Goal: Task Accomplishment & Management: Manage account settings

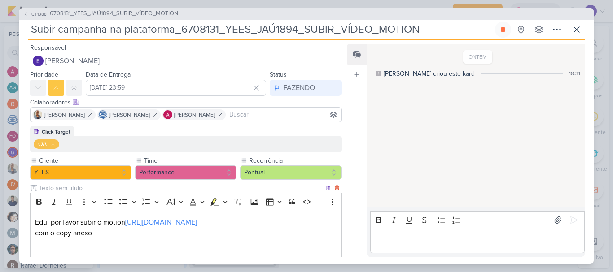
scroll to position [149, 0]
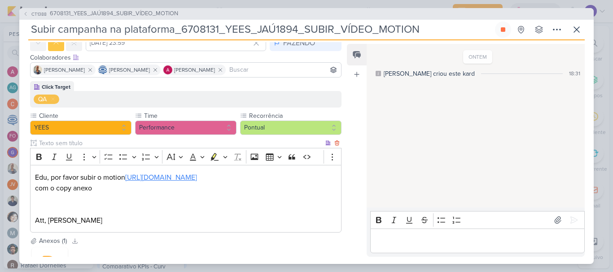
click at [197, 182] on link "[URL][DOMAIN_NAME]" at bounding box center [161, 177] width 72 height 9
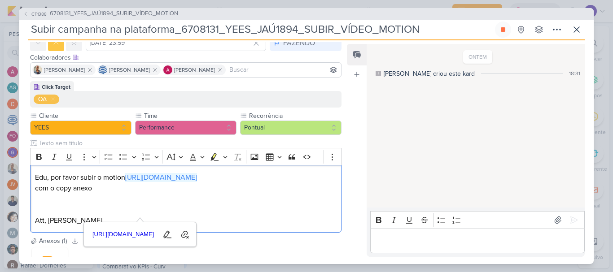
scroll to position [0, 0]
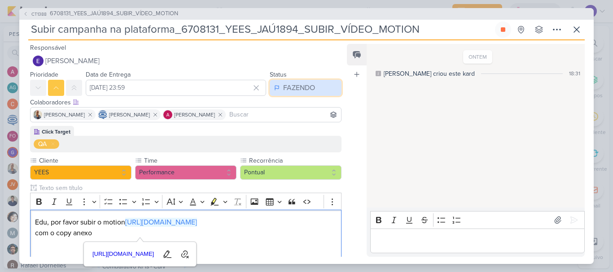
click at [302, 83] on div "FAZENDO" at bounding box center [299, 88] width 32 height 11
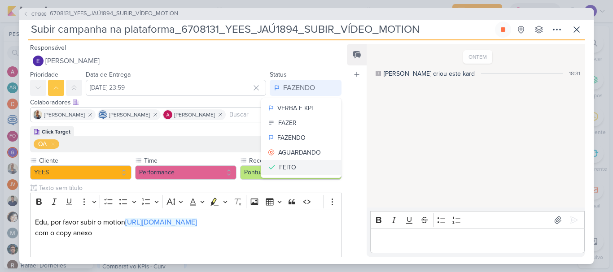
click at [304, 164] on button "FEITO" at bounding box center [301, 167] width 80 height 15
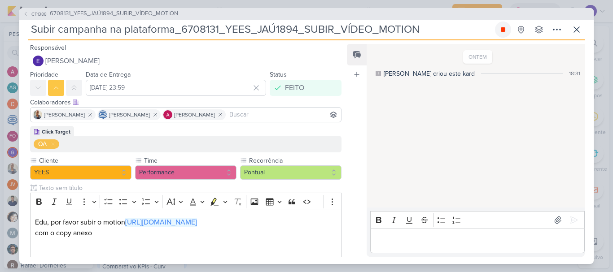
click at [504, 31] on icon at bounding box center [503, 29] width 4 height 4
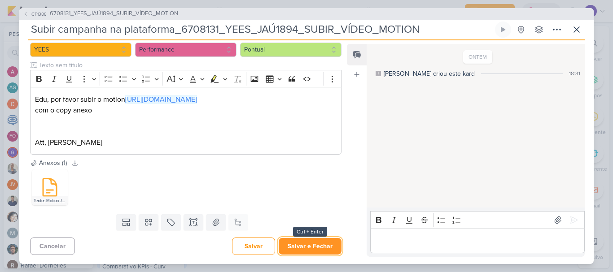
click at [315, 249] on button "Salvar e Fechar" at bounding box center [310, 246] width 63 height 17
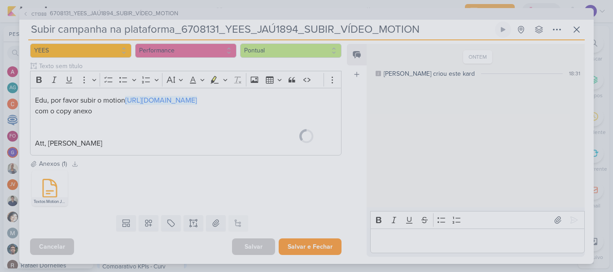
scroll to position [133, 0]
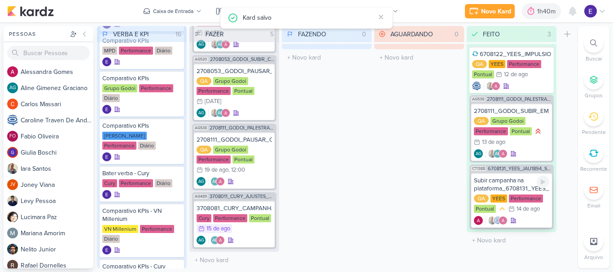
click at [530, 217] on div at bounding box center [511, 220] width 75 height 9
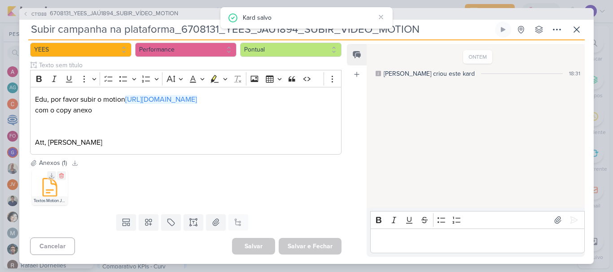
click at [53, 185] on icon at bounding box center [49, 188] width 13 height 18
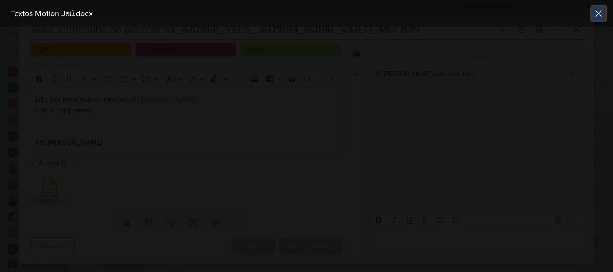
click at [603, 14] on icon at bounding box center [598, 13] width 11 height 11
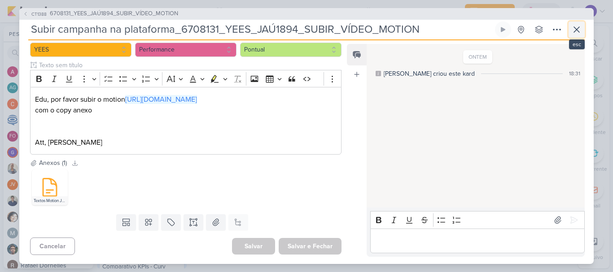
click at [581, 23] on button at bounding box center [577, 30] width 16 height 16
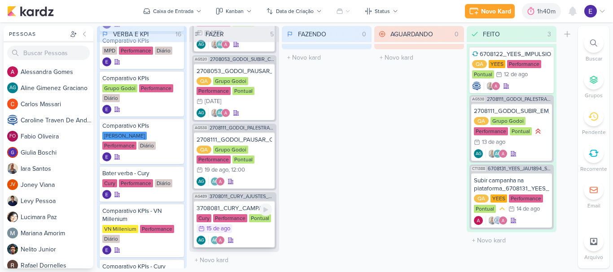
scroll to position [100, 0]
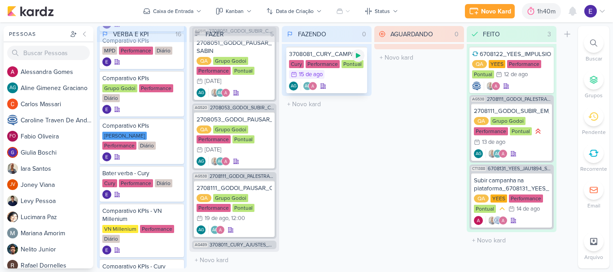
click at [359, 57] on icon at bounding box center [358, 55] width 7 height 7
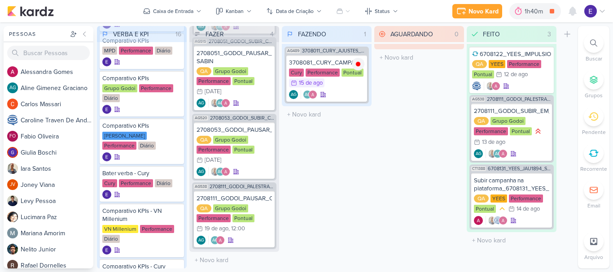
scroll to position [90, 0]
click at [329, 87] on div "Cury Performance Pontual 15/8 [DATE]" at bounding box center [326, 79] width 75 height 20
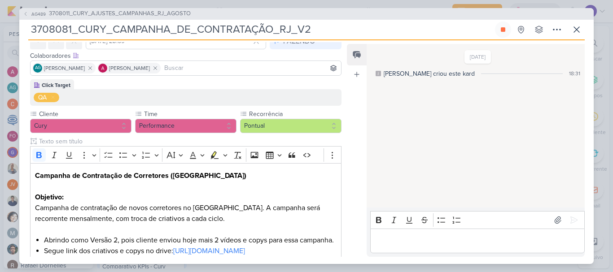
scroll to position [135, 0]
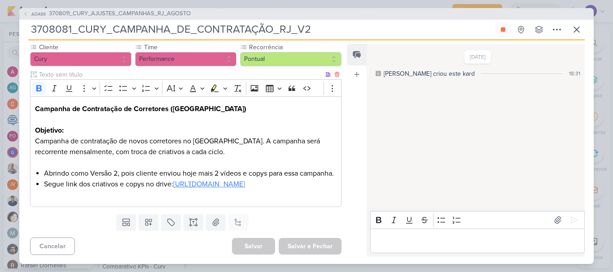
click at [245, 185] on link "[URL][DOMAIN_NAME]" at bounding box center [209, 184] width 72 height 9
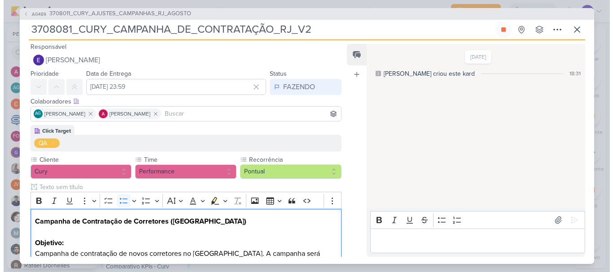
scroll to position [0, 0]
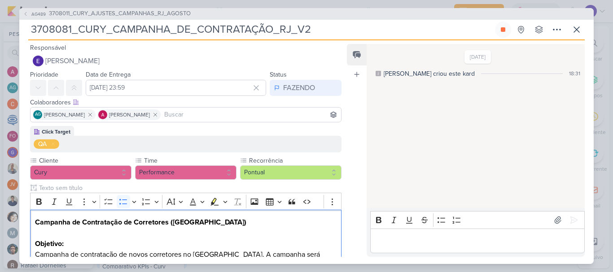
click at [268, 112] on input at bounding box center [250, 115] width 177 height 11
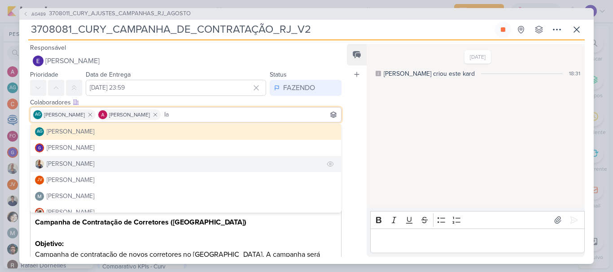
type input "Ia"
click at [138, 164] on button "[PERSON_NAME]" at bounding box center [186, 164] width 311 height 16
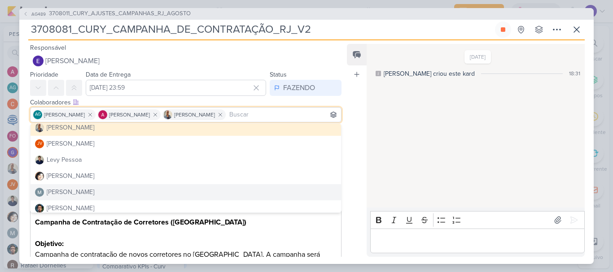
scroll to position [202, 0]
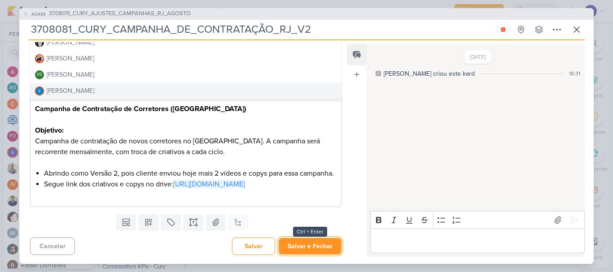
click at [330, 241] on button "Salvar e Fechar" at bounding box center [310, 246] width 63 height 17
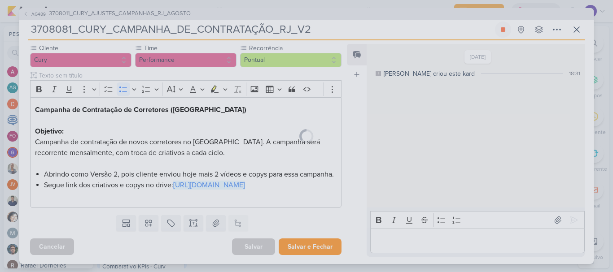
scroll to position [134, 0]
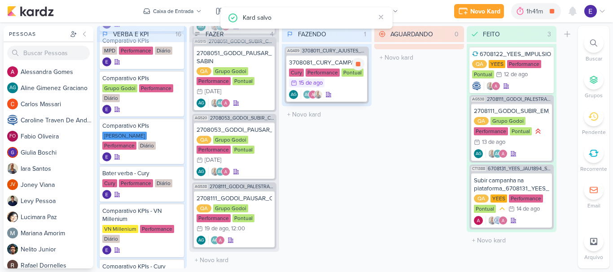
click at [342, 92] on div "AG AG" at bounding box center [326, 94] width 75 height 9
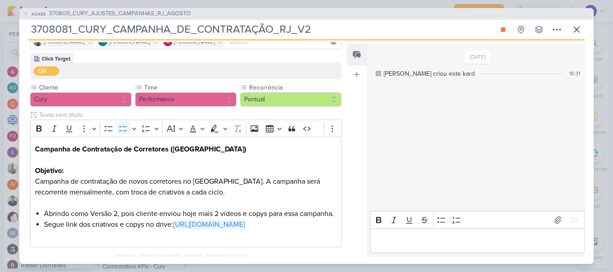
scroll to position [76, 0]
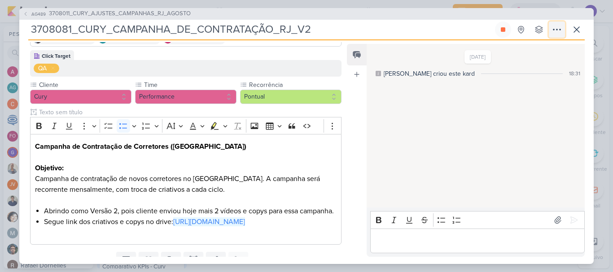
click at [556, 33] on icon at bounding box center [557, 29] width 11 height 11
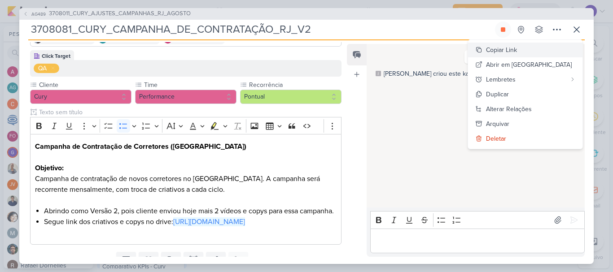
click at [517, 53] on div "Copiar Link" at bounding box center [501, 49] width 31 height 9
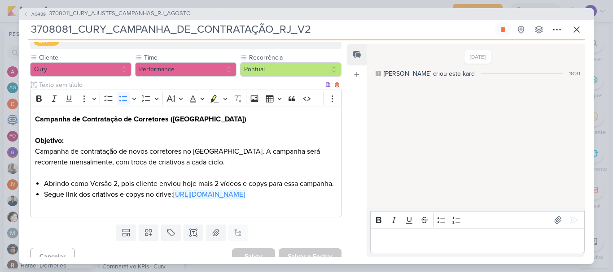
scroll to position [135, 0]
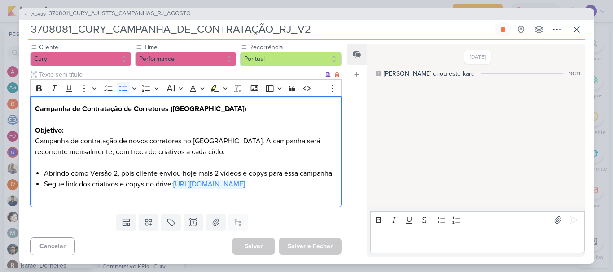
click at [209, 186] on link "[URL][DOMAIN_NAME]" at bounding box center [209, 184] width 72 height 9
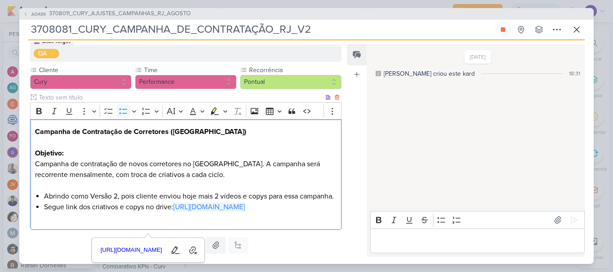
scroll to position [90, 0]
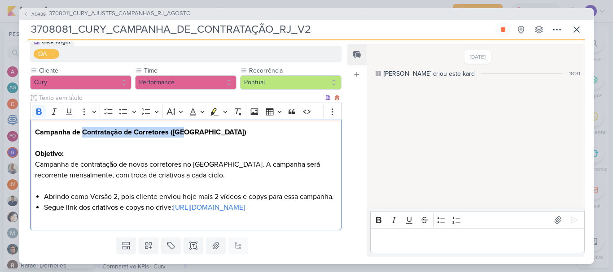
drag, startPoint x: 188, startPoint y: 134, endPoint x: 84, endPoint y: 136, distance: 103.7
click at [84, 136] on h2 "Campanha de Contratação de Corretores ([GEOGRAPHIC_DATA])" at bounding box center [186, 138] width 302 height 22
copy strong "Contratação de Corretores ([GEOGRAPHIC_DATA])"
click at [574, 35] on button at bounding box center [577, 30] width 16 height 16
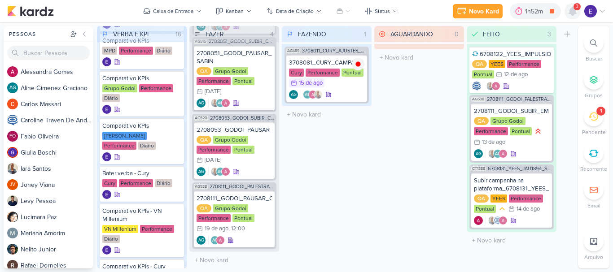
click at [571, 16] on icon at bounding box center [572, 11] width 11 height 11
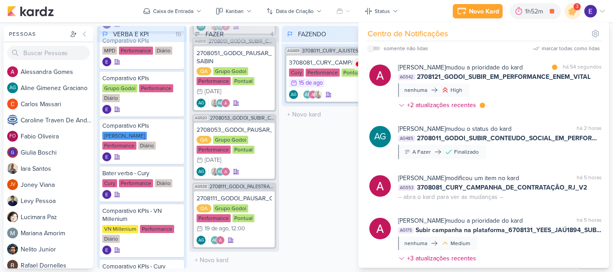
click at [333, 179] on div "FAZENDO 1 Mover Para Esquerda Mover Para Direita [GEOGRAPHIC_DATA] AG489 370801…" at bounding box center [327, 147] width 90 height 243
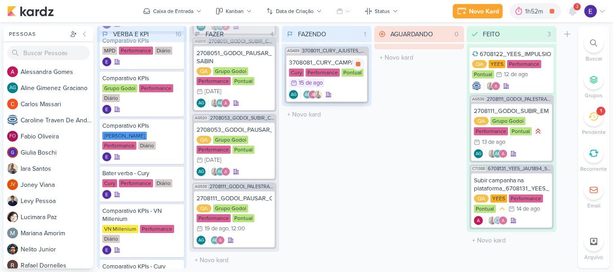
click at [342, 92] on div "AG AG" at bounding box center [326, 94] width 75 height 9
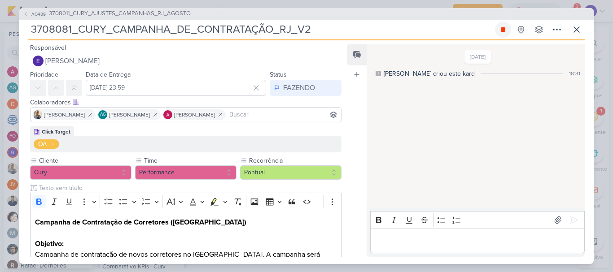
click at [499, 29] on icon at bounding box center [502, 29] width 7 height 7
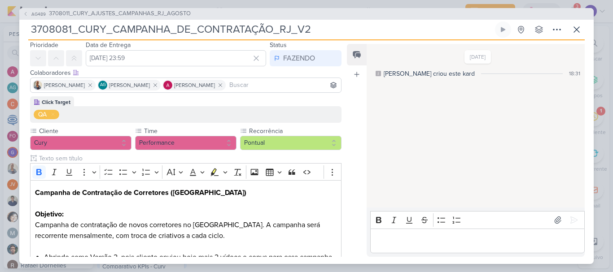
scroll to position [45, 0]
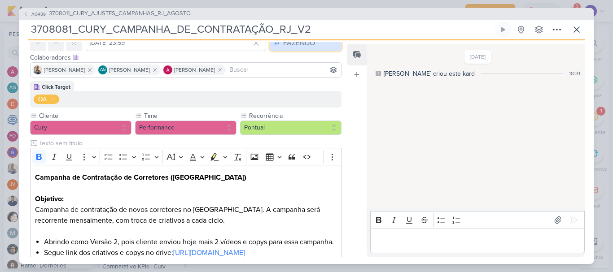
click at [301, 43] on div "FAZENDO" at bounding box center [299, 43] width 32 height 11
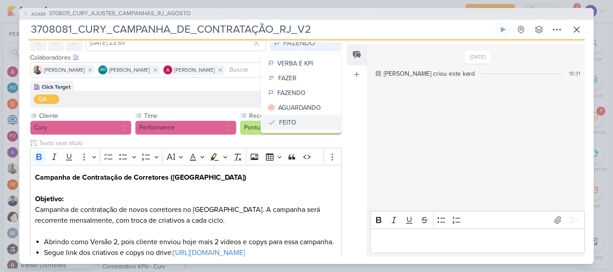
click at [295, 118] on button "FEITO" at bounding box center [301, 122] width 80 height 15
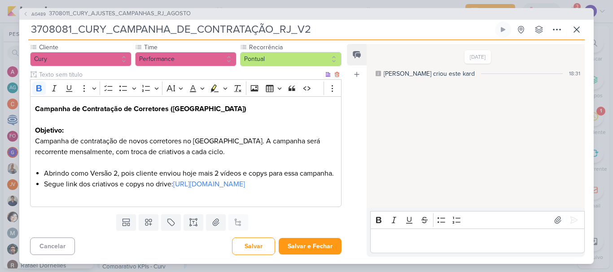
scroll to position [135, 0]
click at [304, 237] on div "Cancelar [GEOGRAPHIC_DATA] Salvar e Fechar Ctrl + Enter" at bounding box center [182, 245] width 326 height 23
click at [305, 245] on button "Salvar e Fechar" at bounding box center [310, 246] width 63 height 17
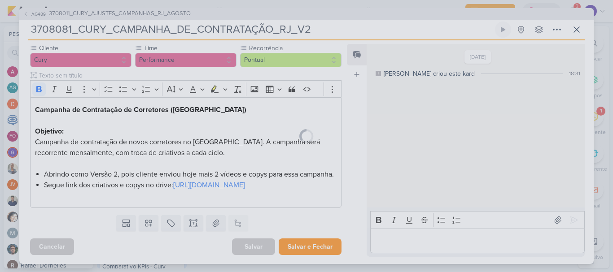
scroll to position [134, 0]
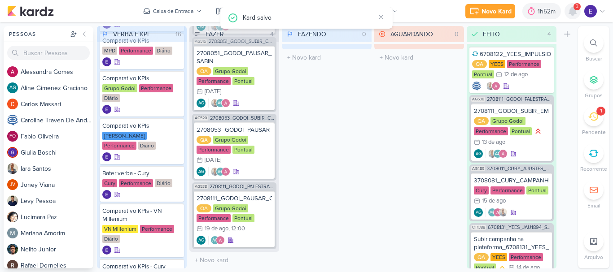
click at [573, 17] on div at bounding box center [573, 11] width 16 height 16
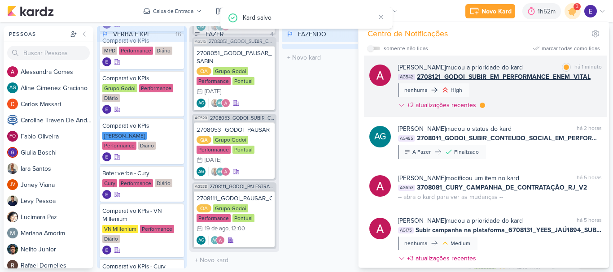
click at [590, 91] on div "[PERSON_NAME] mudou a prioridade do kard marcar como lida há 1 minuto AG542 270…" at bounding box center [500, 88] width 204 height 51
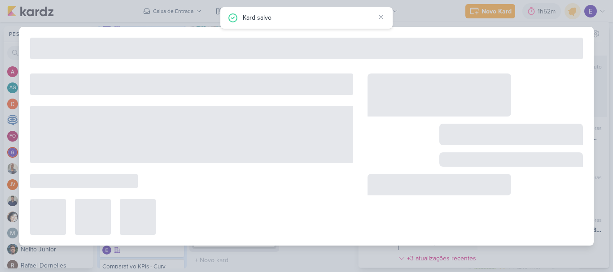
type input "2708121_GODOI_SUBIR_EM_PERFORMANCE_ENEM_VITAL"
type input "[DATE] 23:59"
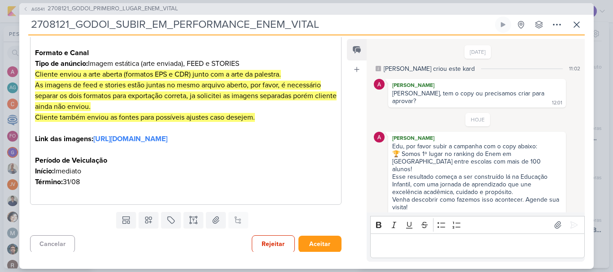
scroll to position [213, 0]
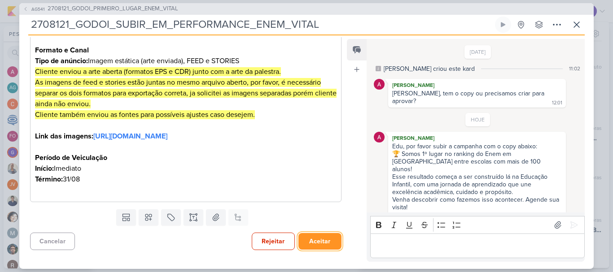
click at [322, 245] on button "Aceitar" at bounding box center [319, 241] width 43 height 17
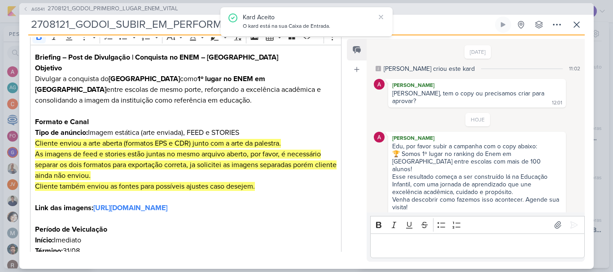
scroll to position [0, 0]
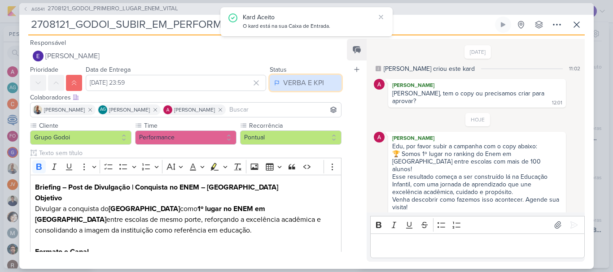
click at [306, 82] on div "VERBA E KPI" at bounding box center [303, 83] width 41 height 11
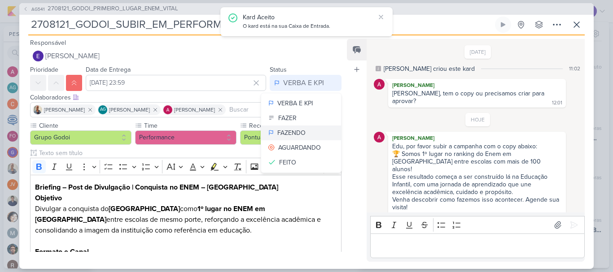
click at [302, 132] on div "FAZENDO" at bounding box center [291, 132] width 28 height 9
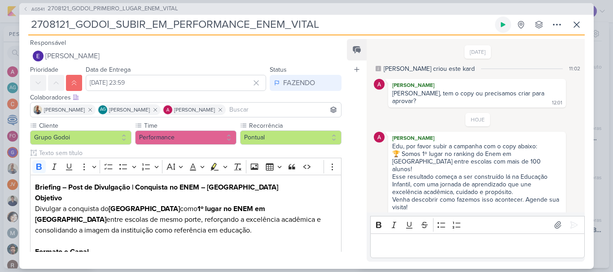
click at [507, 27] on button at bounding box center [503, 25] width 16 height 16
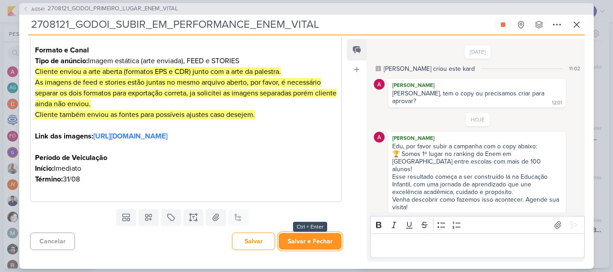
click at [294, 240] on button "Salvar e Fechar" at bounding box center [310, 241] width 63 height 17
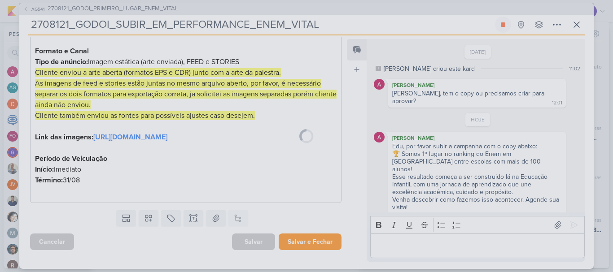
scroll to position [212, 0]
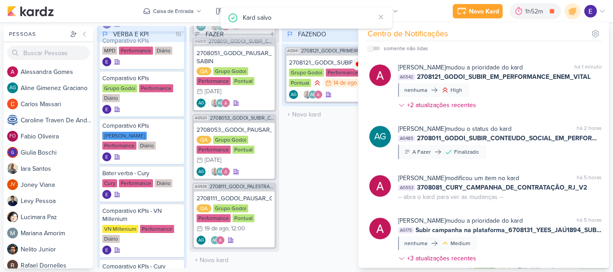
click at [302, 207] on div "FAZENDO 1 Mover Para Esquerda Mover Para Direita [GEOGRAPHIC_DATA] AG541 270812…" at bounding box center [327, 147] width 90 height 243
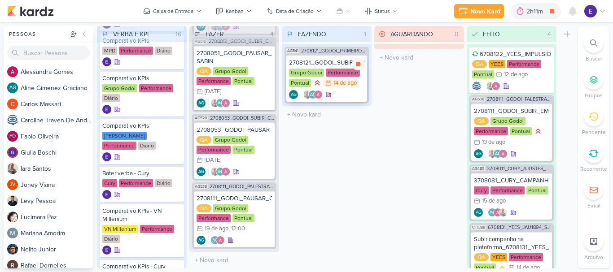
click at [334, 99] on div "AG AG" at bounding box center [326, 94] width 75 height 9
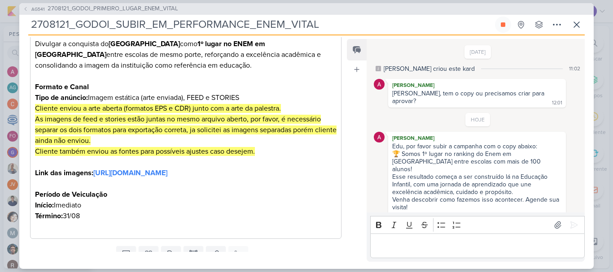
scroll to position [180, 0]
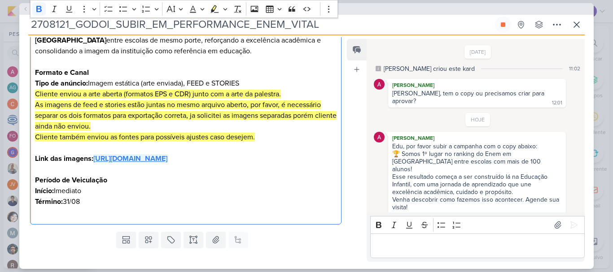
click at [167, 163] on strong "[URL][DOMAIN_NAME]" at bounding box center [130, 158] width 74 height 9
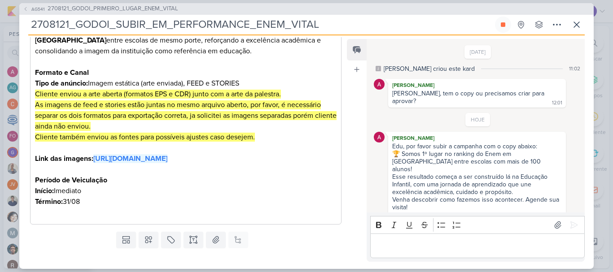
click at [358, 232] on div "Feed Atrelar email Solte o email para atrelar ao kard" at bounding box center [357, 150] width 20 height 223
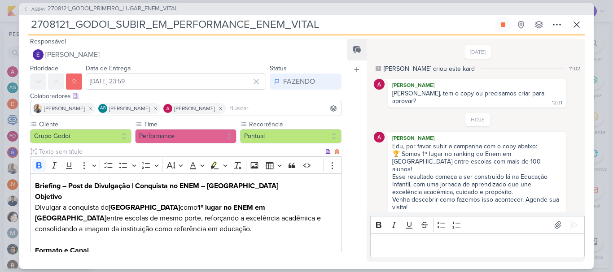
scroll to position [0, 0]
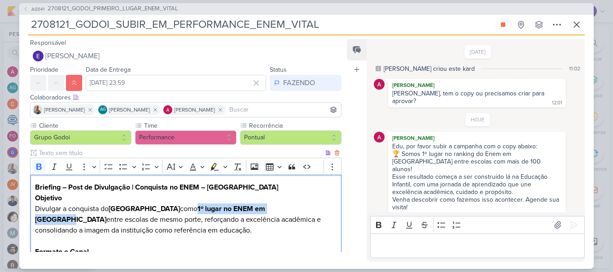
drag, startPoint x: 296, startPoint y: 210, endPoint x: 194, endPoint y: 209, distance: 101.4
click at [194, 209] on strong "1º lugar no ENEM em [GEOGRAPHIC_DATA]" at bounding box center [150, 215] width 230 height 20
copy strong "1º lugar no ENEM em [GEOGRAPHIC_DATA]"
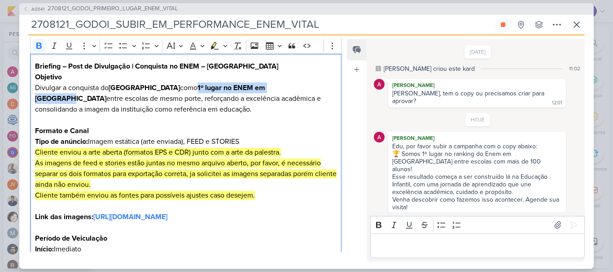
scroll to position [213, 0]
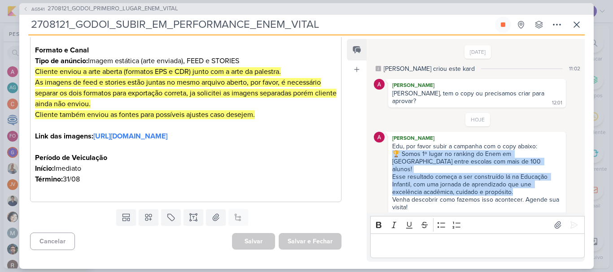
drag, startPoint x: 392, startPoint y: 149, endPoint x: 524, endPoint y: 179, distance: 135.3
click at [524, 179] on div "🏆 Somos 1º lugar no ranking do Enem em [GEOGRAPHIC_DATA] entre escolas com mais…" at bounding box center [477, 173] width 170 height 46
copy div "🏆 Somos 1º lugar no ranking do Enem em [GEOGRAPHIC_DATA] entre escolas com mais…"
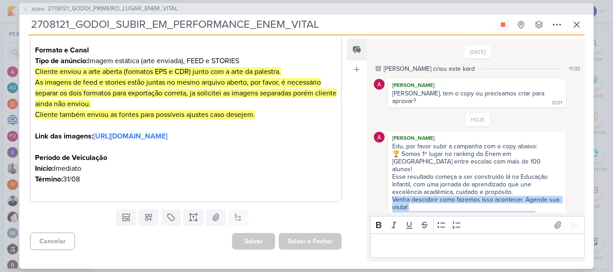
drag, startPoint x: 392, startPoint y: 187, endPoint x: 550, endPoint y: 206, distance: 159.6
click at [550, 206] on div "[PERSON_NAME] Edu, por favor subir a campanha com o copy abaixo: 🏆 Somos 1º lug…" at bounding box center [477, 177] width 178 height 90
copy div "Venha descobrir como fazemos isso acontecer. Agende sua visita! Vital – Ensino …"
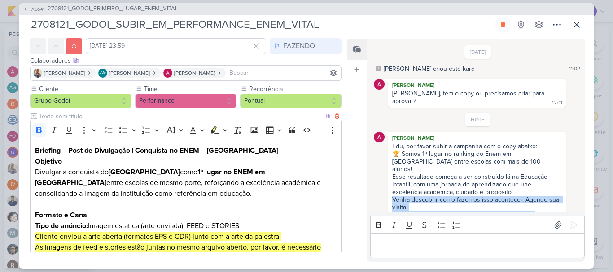
scroll to position [0, 0]
